Goal: Task Accomplishment & Management: Manage account settings

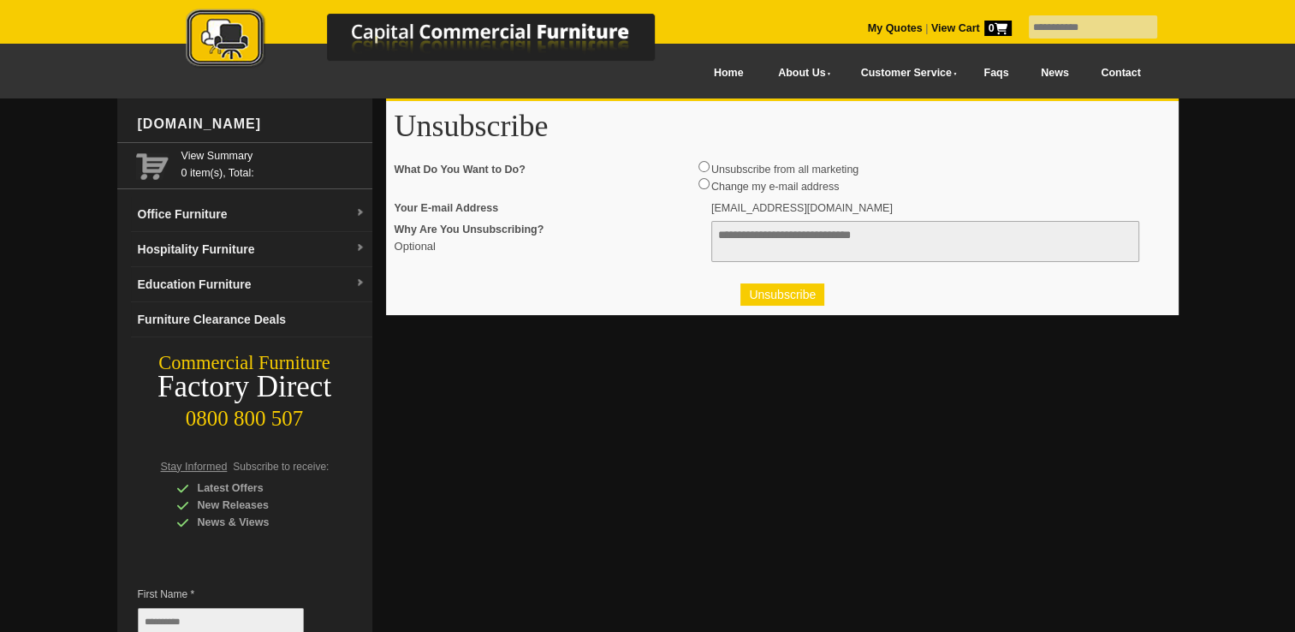
click at [761, 296] on button "Unsubscribe" at bounding box center [782, 294] width 84 height 22
